Goal: Task Accomplishment & Management: Complete application form

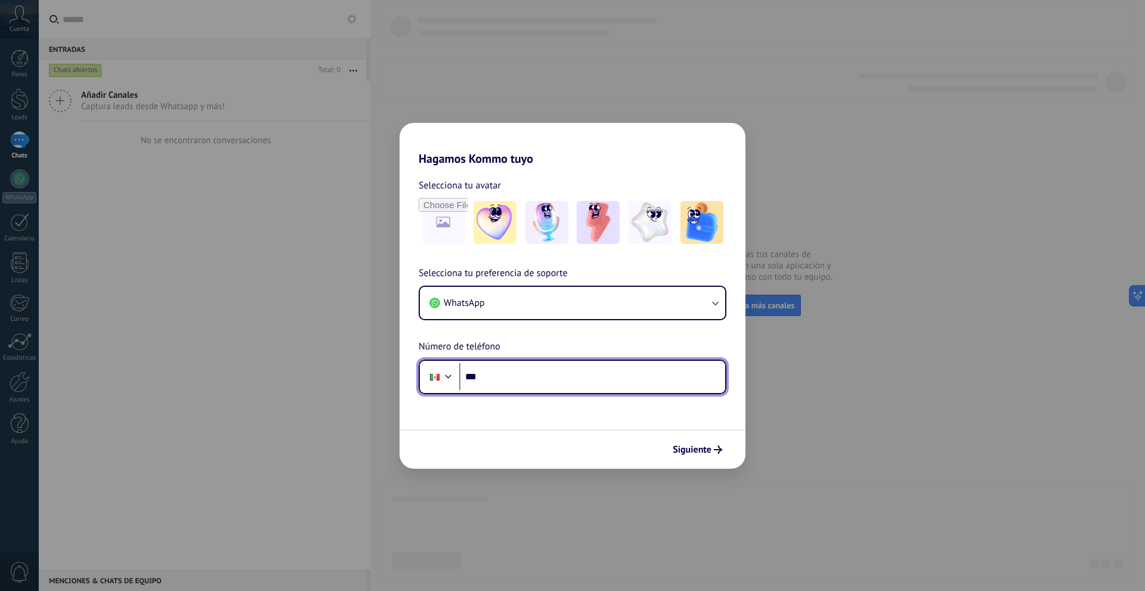
click at [603, 388] on input "***" at bounding box center [592, 376] width 266 height 27
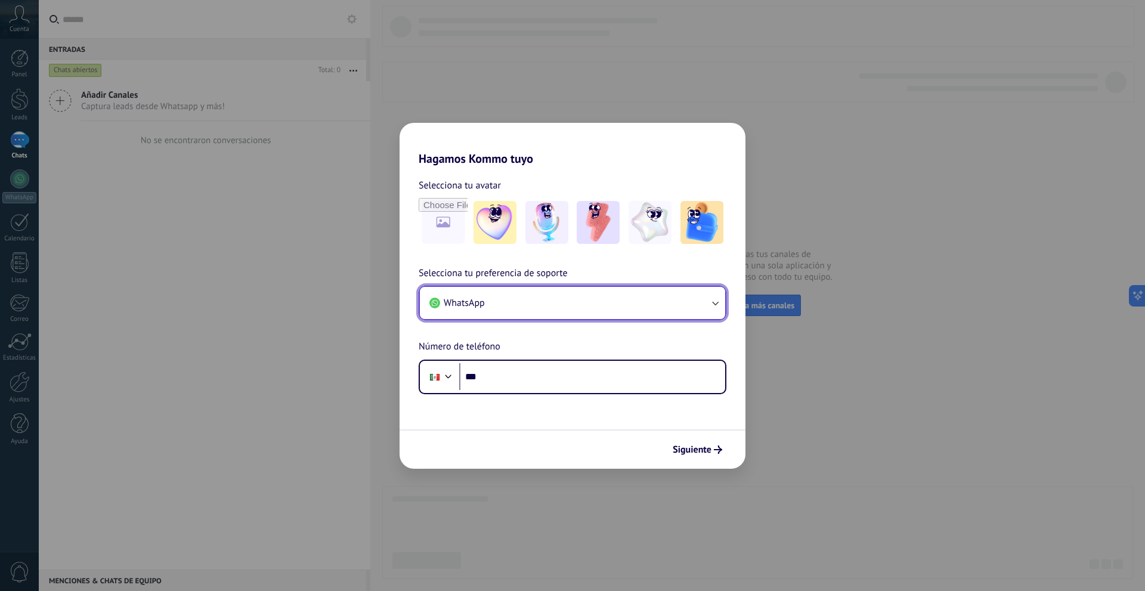
click at [615, 304] on button "WhatsApp" at bounding box center [572, 303] width 305 height 32
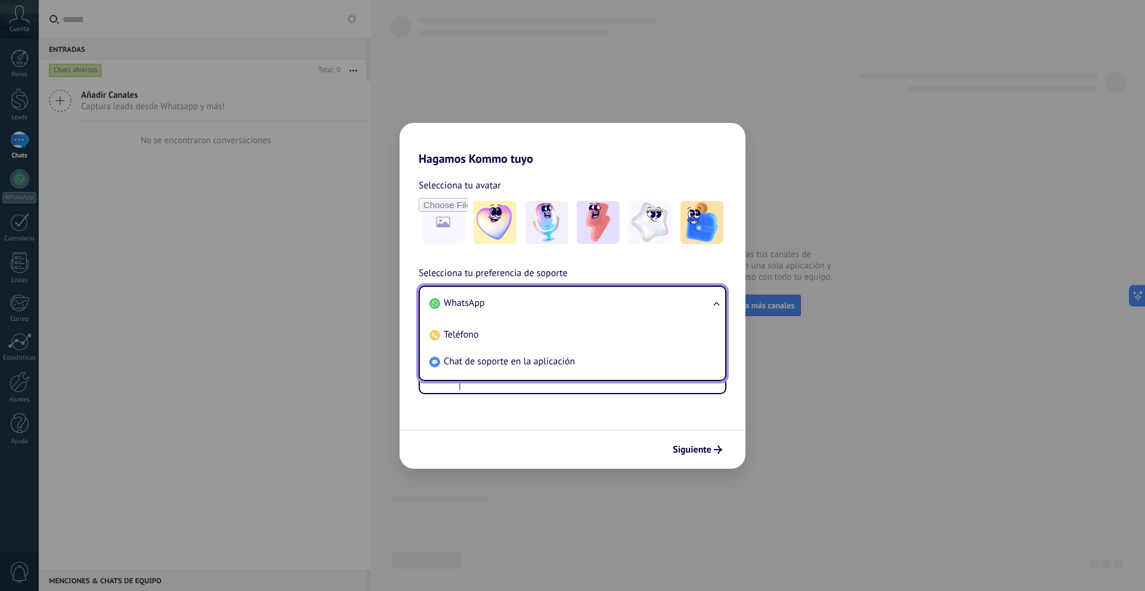
click at [615, 304] on li "WhatsApp" at bounding box center [570, 303] width 291 height 27
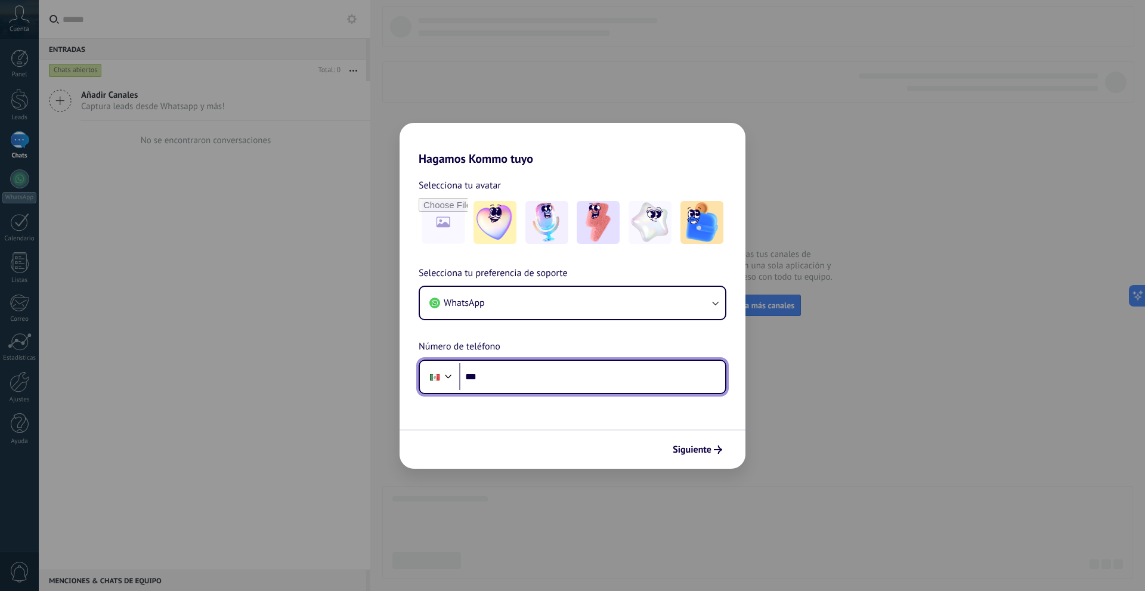
click at [573, 382] on input "***" at bounding box center [592, 376] width 266 height 27
type input "**********"
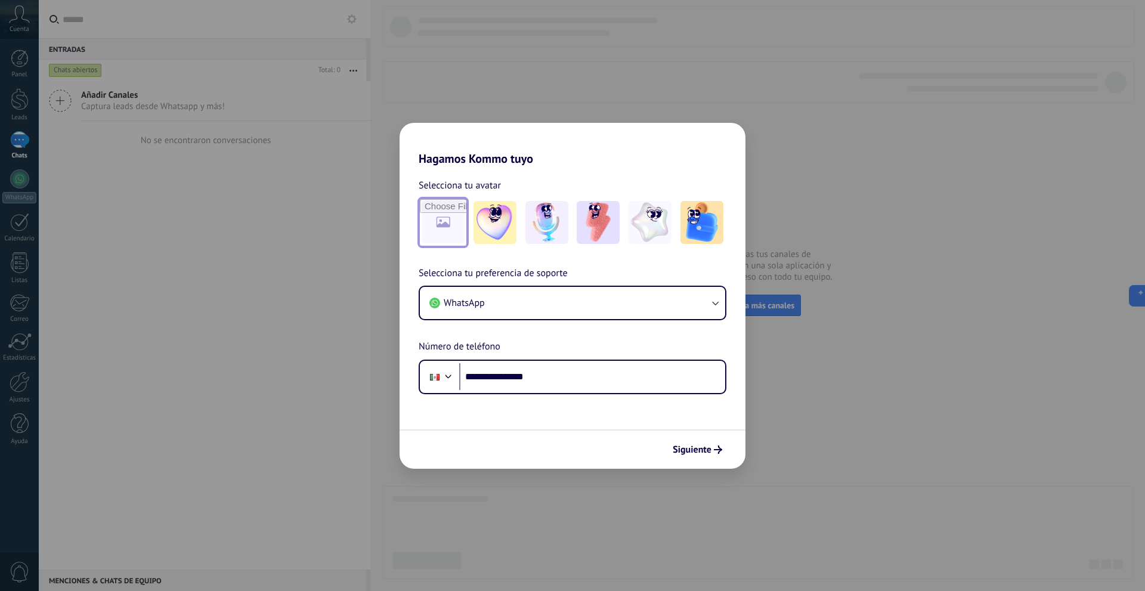
click at [447, 227] on input "file" at bounding box center [443, 222] width 47 height 47
type input "**********"
click at [697, 445] on span "Siguiente" at bounding box center [692, 449] width 39 height 8
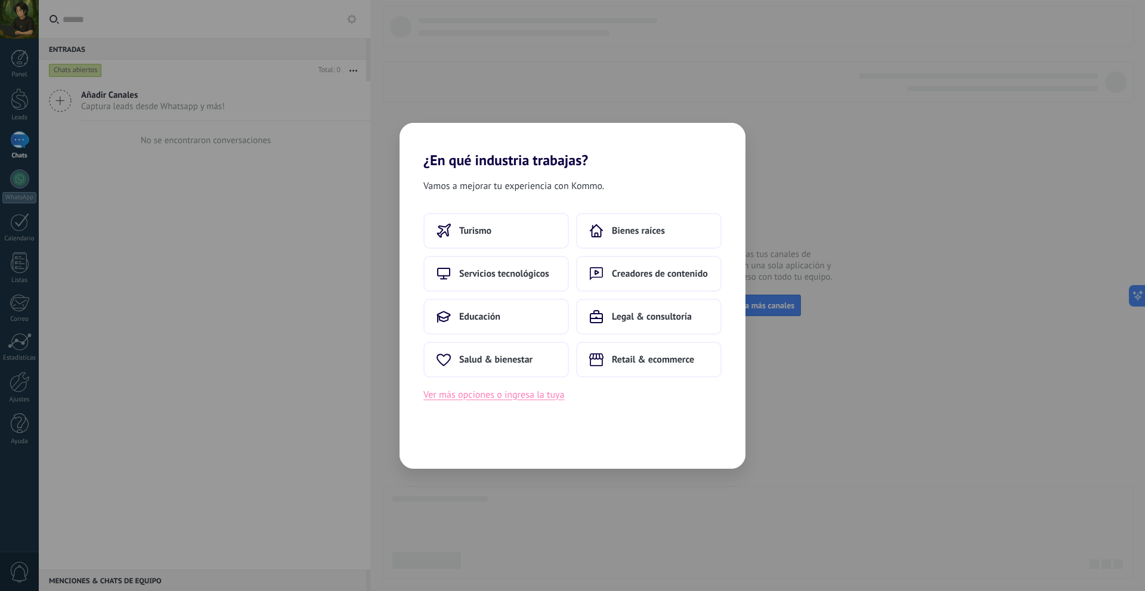
click at [527, 391] on button "Ver más opciones o ingresa la tuya" at bounding box center [493, 395] width 141 height 16
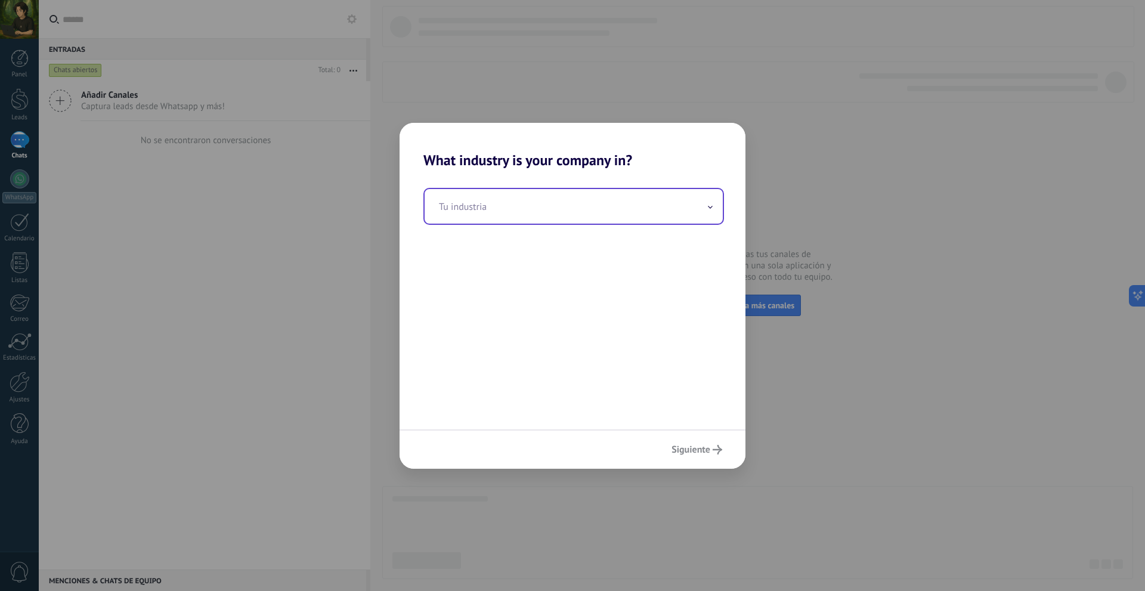
click at [652, 209] on input "text" at bounding box center [574, 206] width 298 height 35
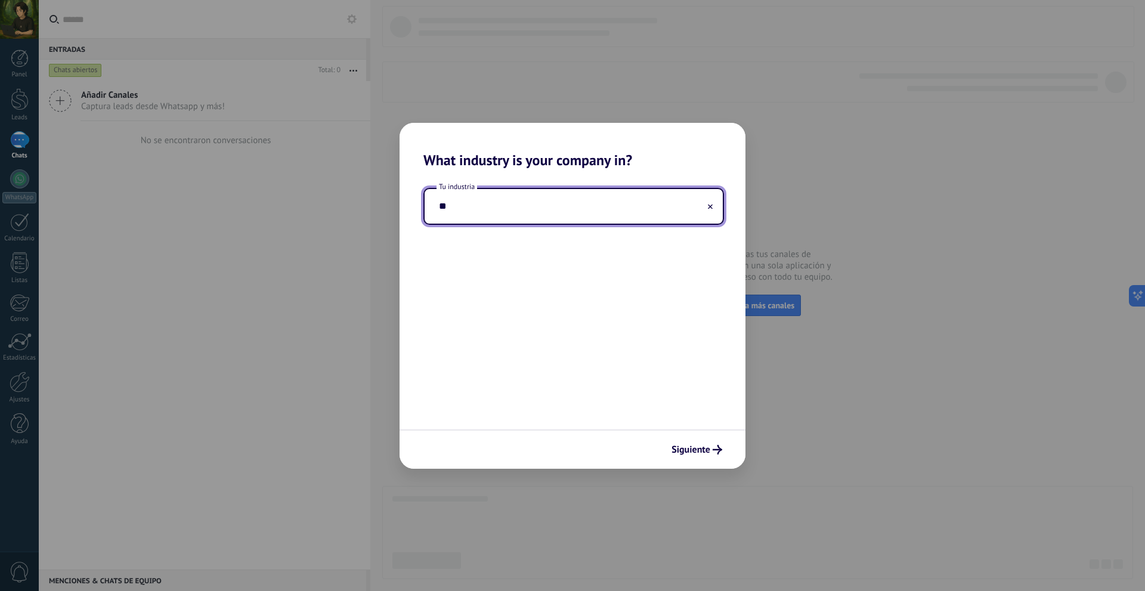
type input "*"
type input "**********"
click at [705, 443] on button "Siguiente" at bounding box center [696, 450] width 61 height 20
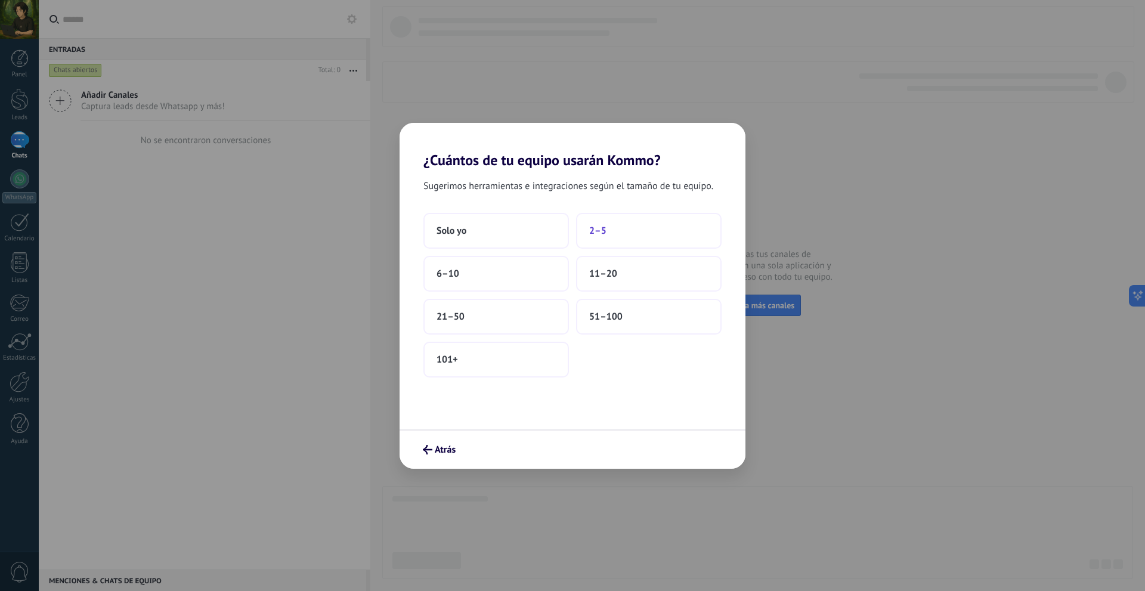
click at [643, 237] on button "2–5" at bounding box center [649, 231] width 146 height 36
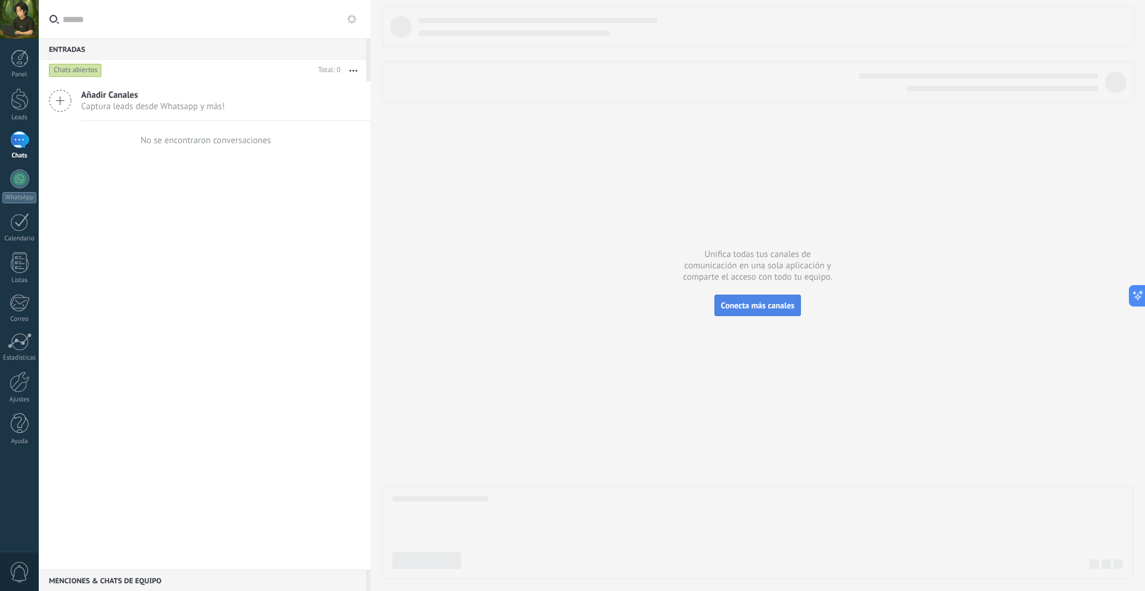
click at [768, 310] on span "Conecta más canales" at bounding box center [757, 305] width 73 height 11
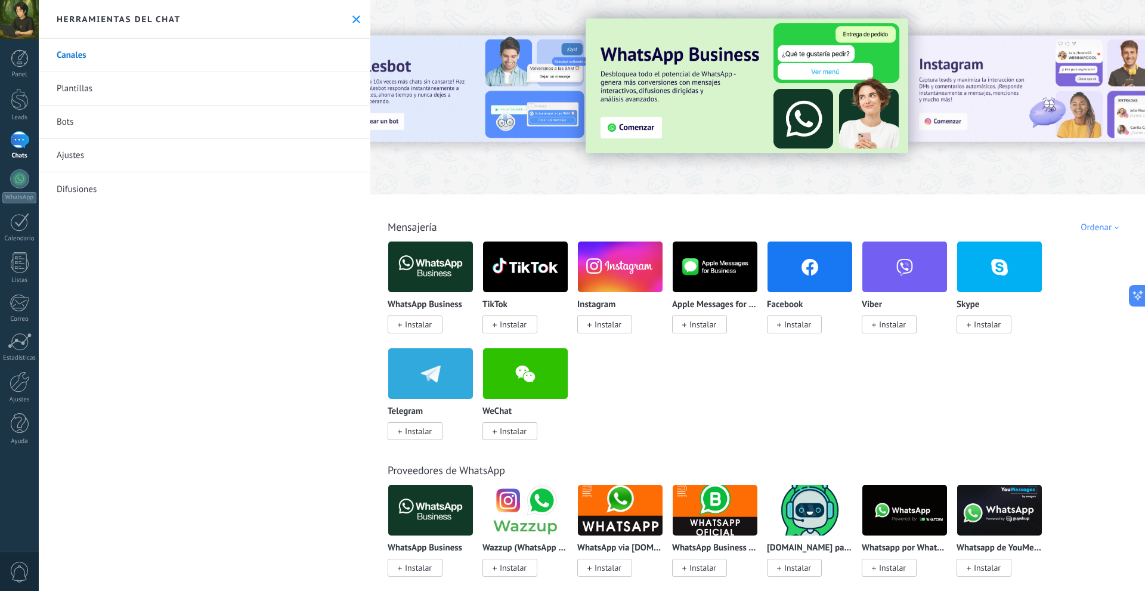
click at [128, 94] on link "Plantillas" at bounding box center [205, 88] width 332 height 33
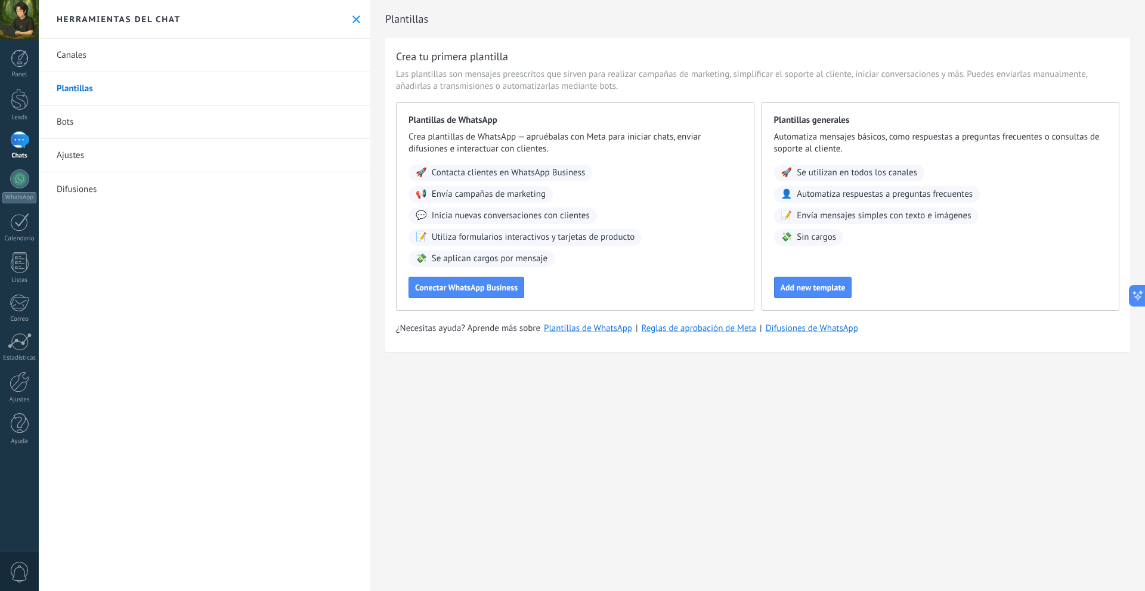
click at [135, 57] on link "Canales" at bounding box center [205, 55] width 332 height 33
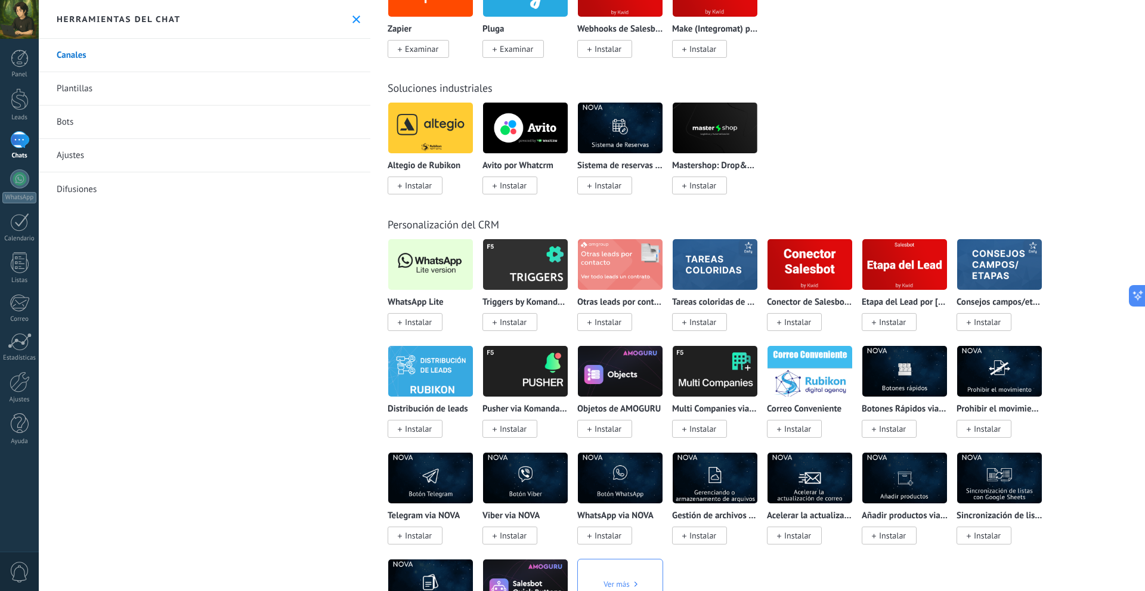
scroll to position [2147, 0]
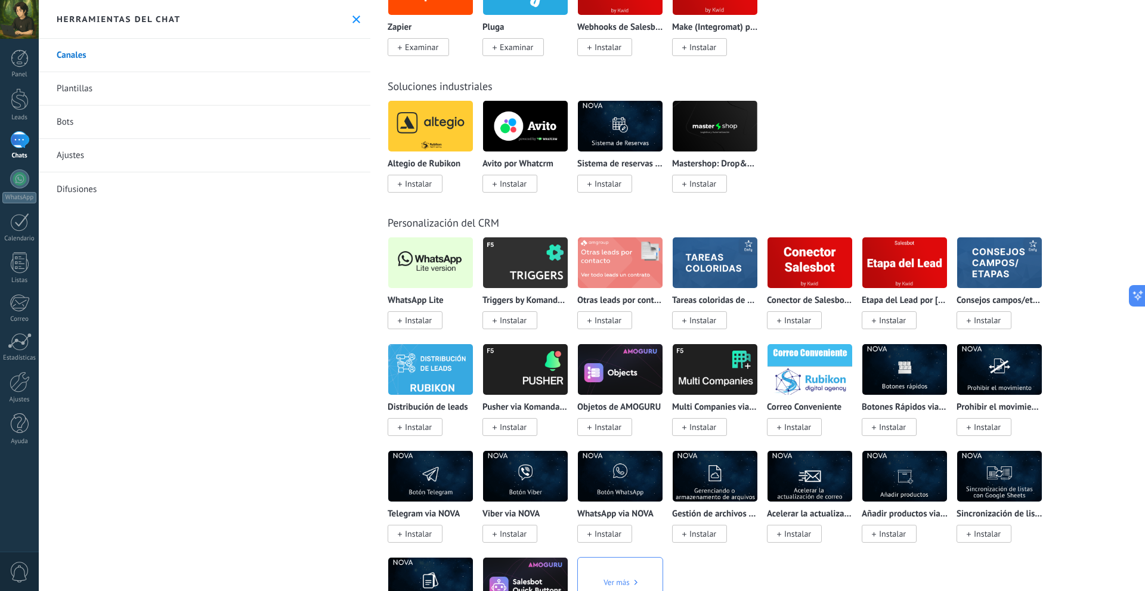
click at [425, 316] on span "Instalar" at bounding box center [418, 320] width 27 height 11
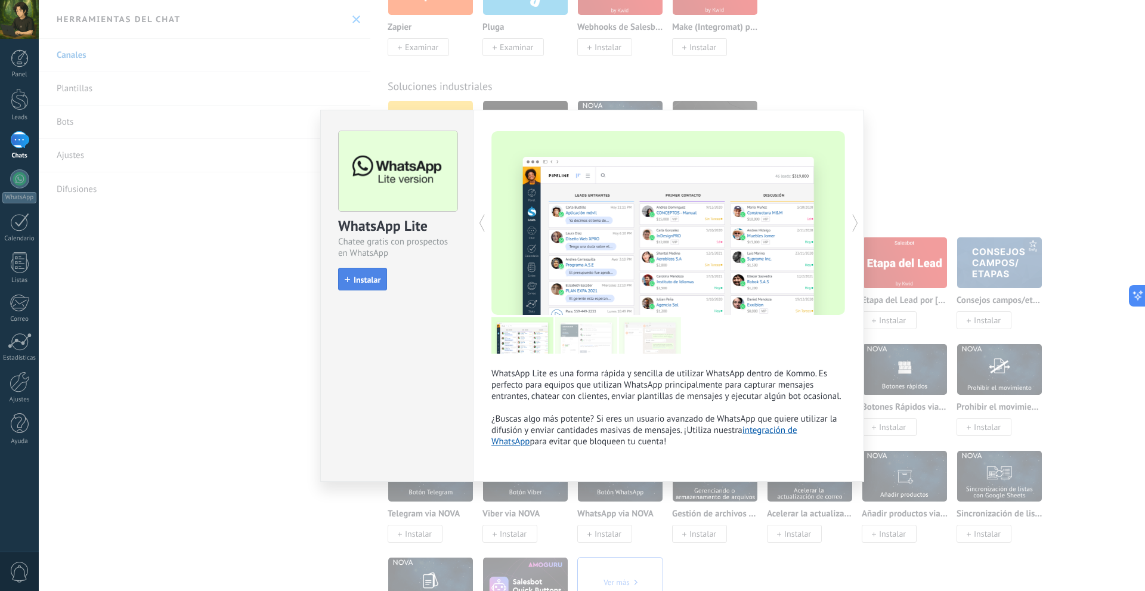
click at [372, 277] on span "Instalar" at bounding box center [367, 280] width 27 height 8
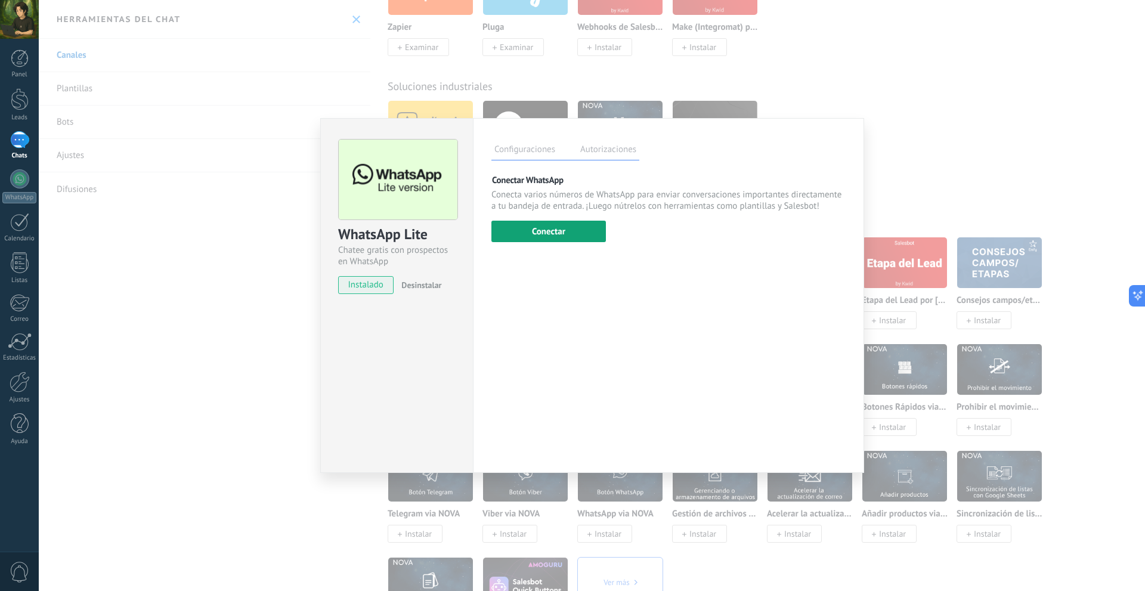
click at [587, 237] on button "Conectar" at bounding box center [548, 231] width 114 height 21
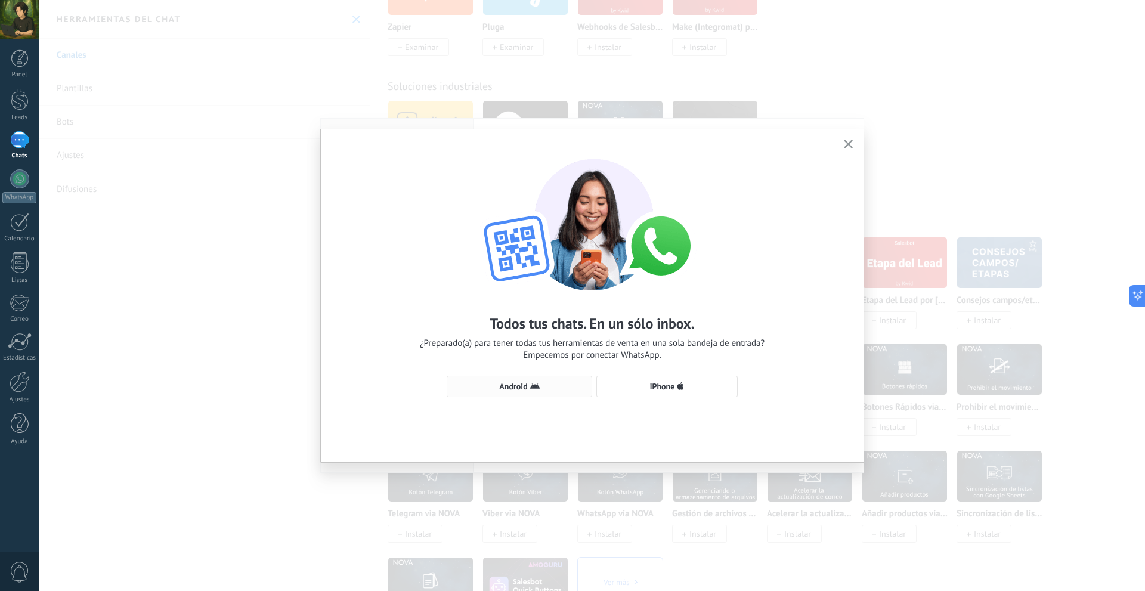
click at [577, 393] on button "Android" at bounding box center [520, 386] width 146 height 21
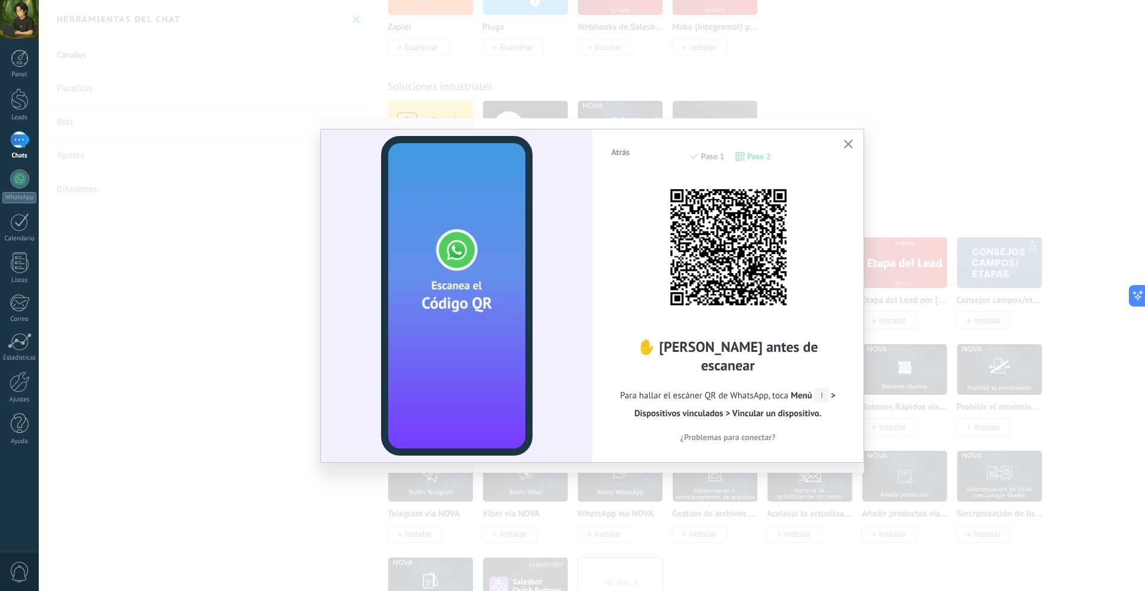
click at [852, 139] on button "button" at bounding box center [848, 145] width 15 height 16
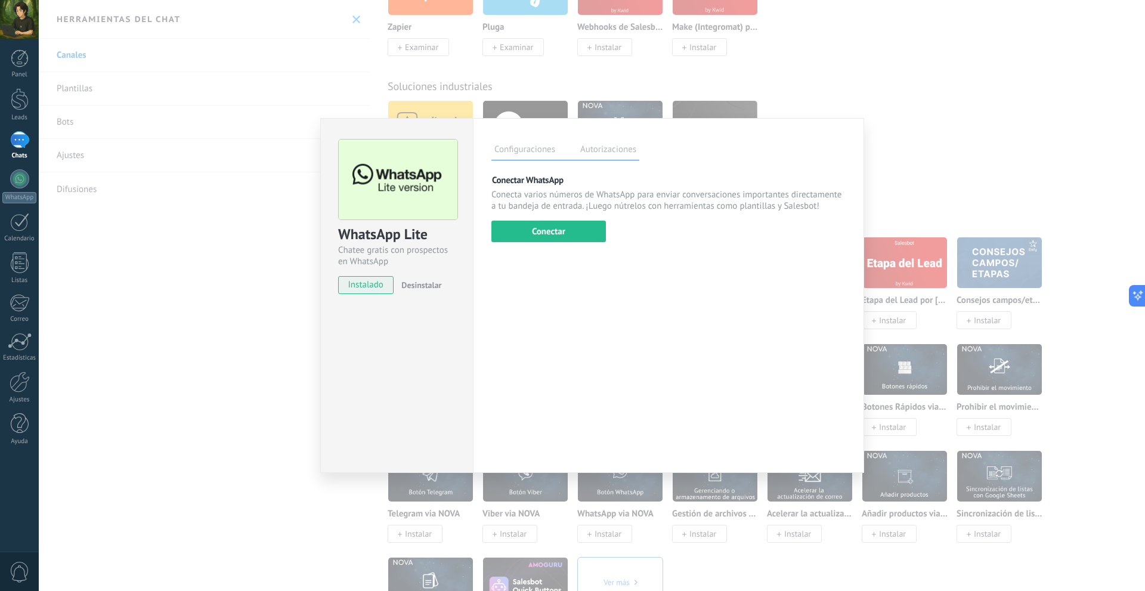
click at [884, 119] on div "WhatsApp Lite Chatee gratis con prospectos en WhatsApp instalado Desinstalar Co…" at bounding box center [592, 295] width 1106 height 591
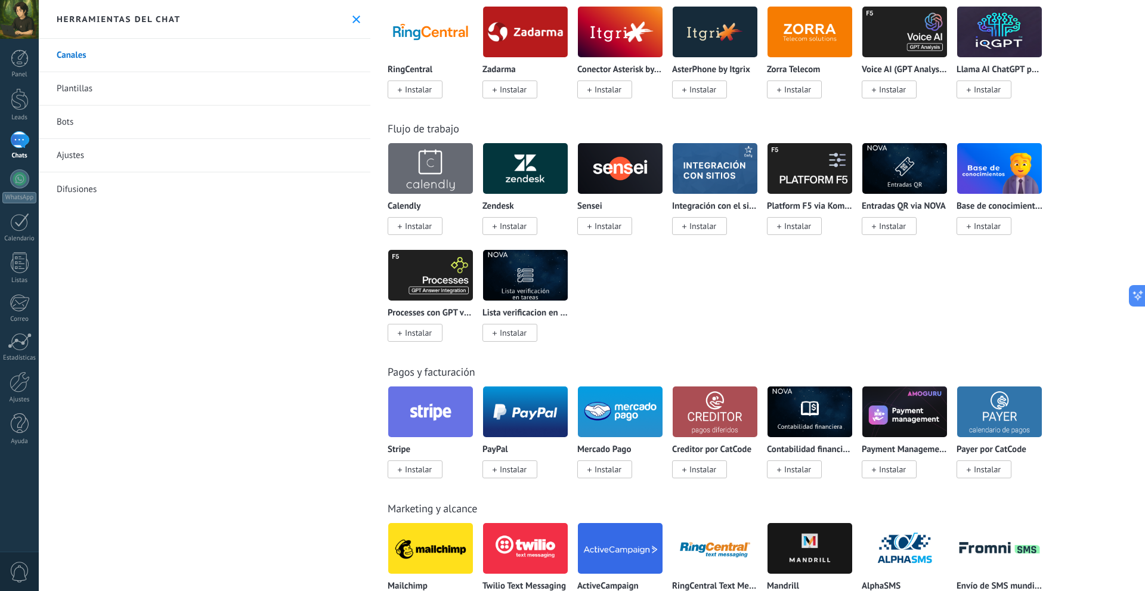
scroll to position [1312, 0]
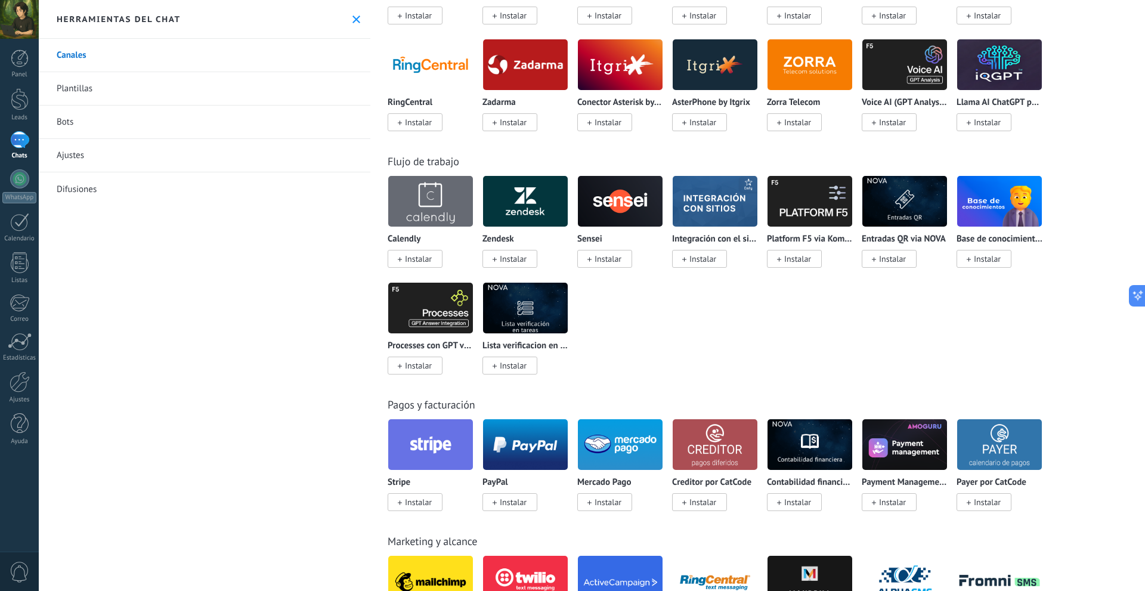
click at [15, 32] on div at bounding box center [19, 19] width 39 height 39
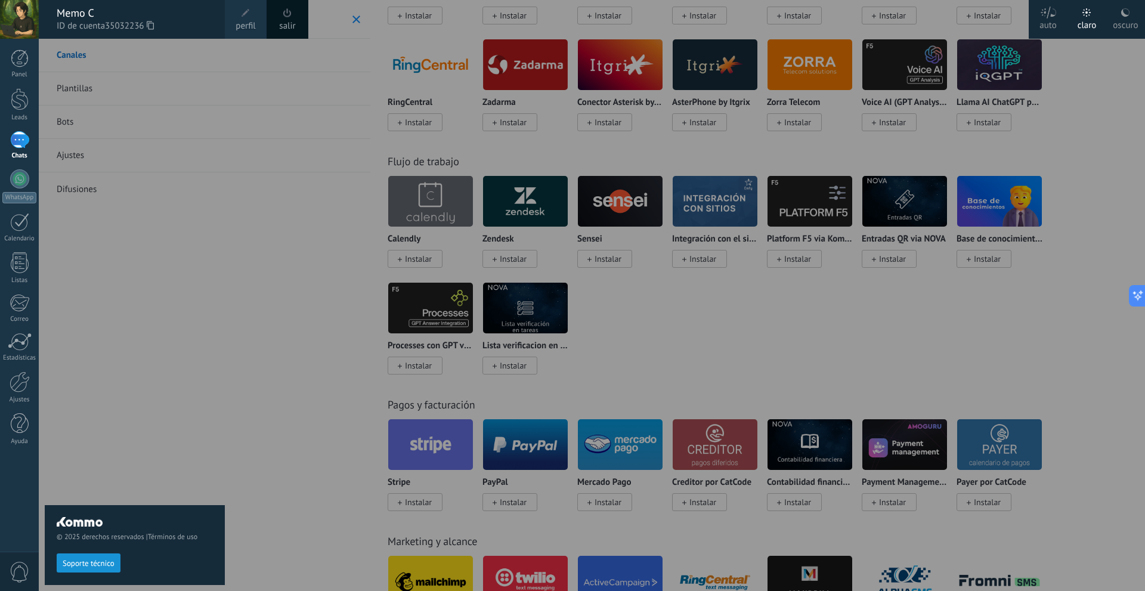
click at [286, 20] on link "salir" at bounding box center [287, 26] width 16 height 13
